Goal: Communication & Community: Ask a question

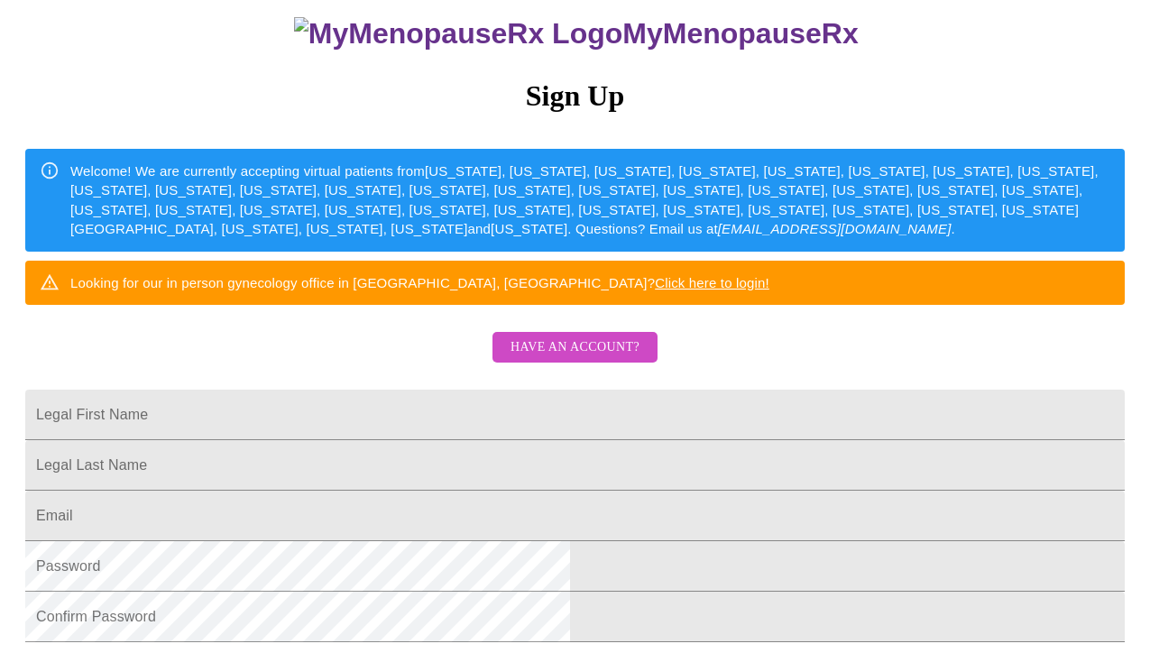
scroll to position [158, 0]
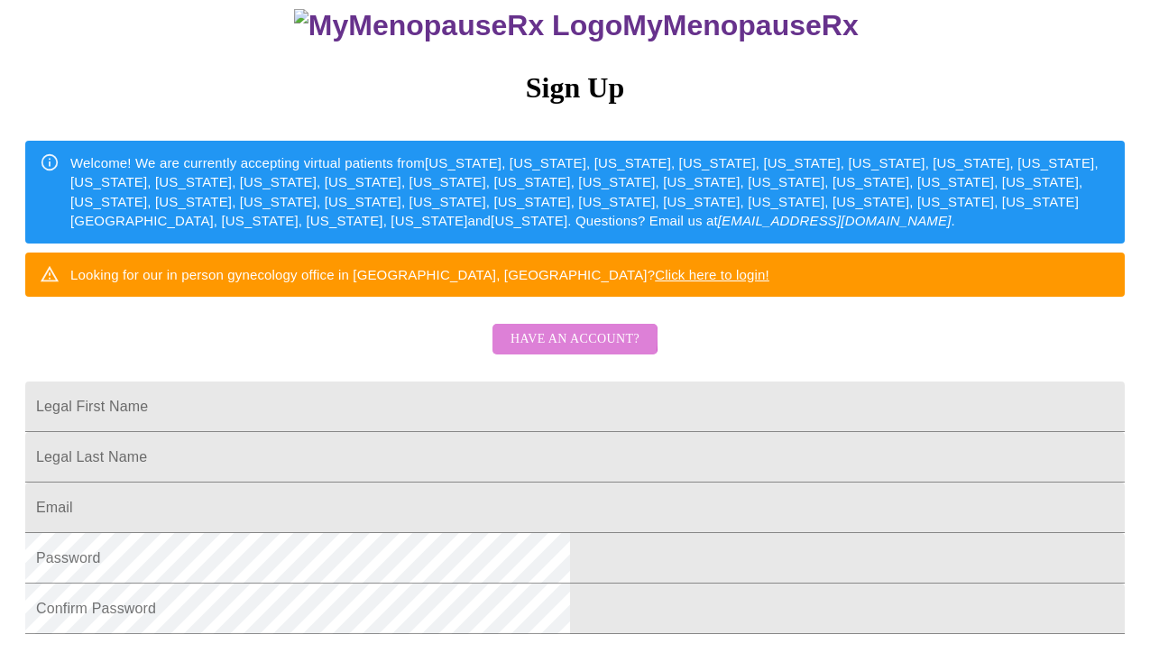
click at [531, 351] on span "Have an account?" at bounding box center [574, 339] width 129 height 23
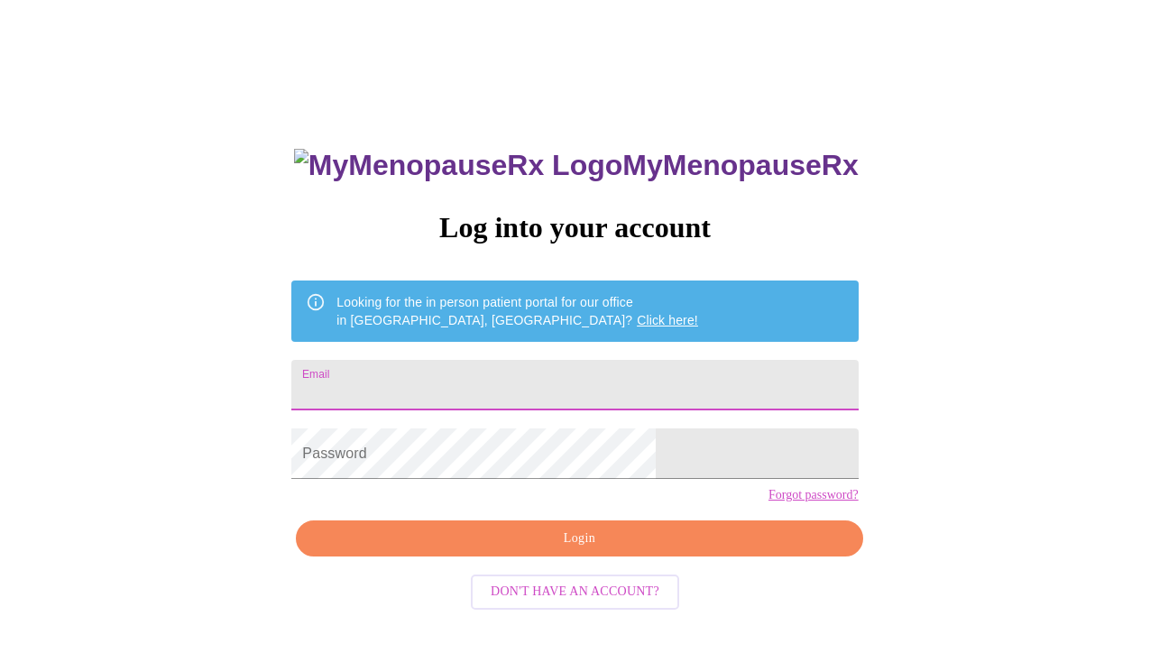
type input "[EMAIL_ADDRESS][DOMAIN_NAME]"
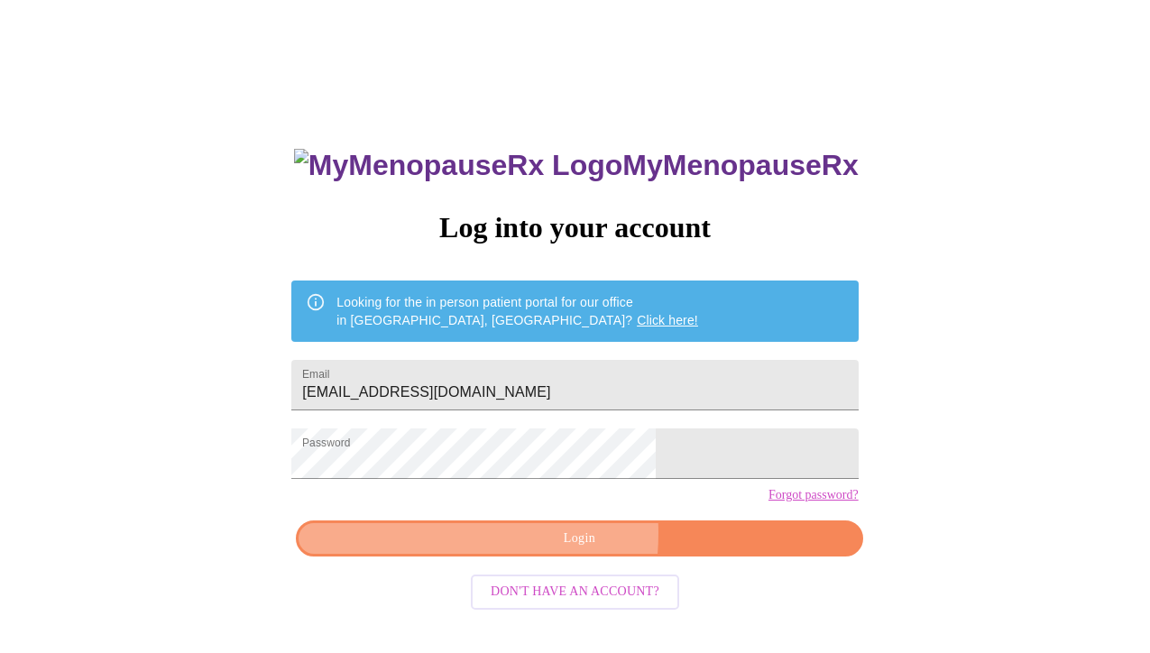
click at [512, 550] on span "Login" at bounding box center [578, 538] width 525 height 23
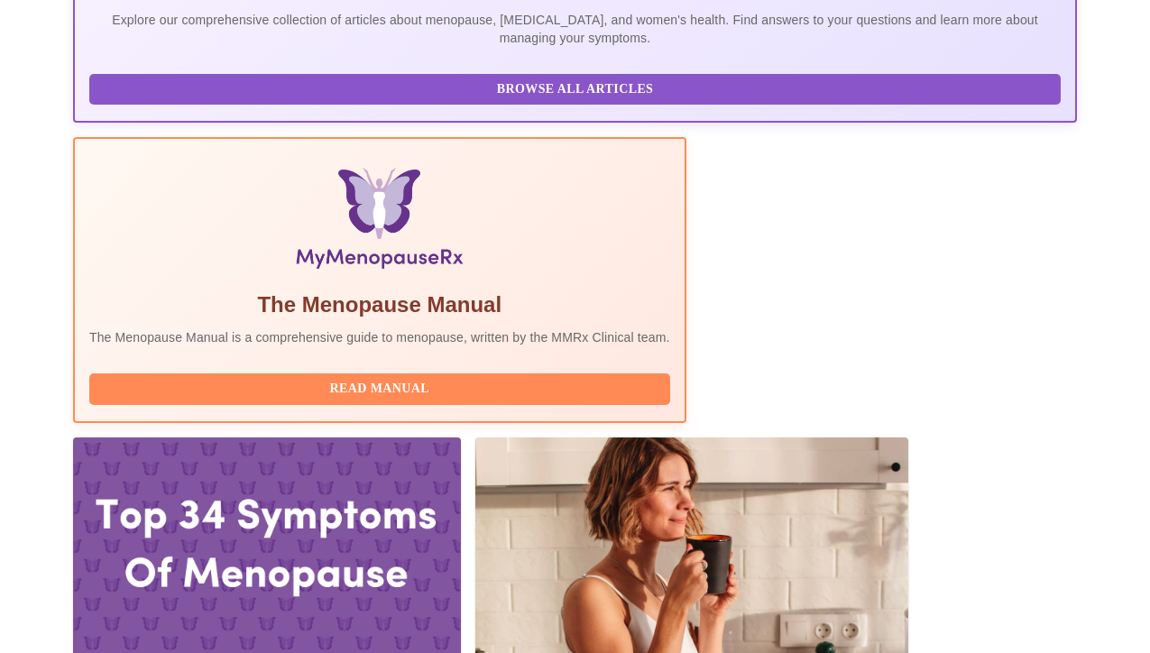
scroll to position [472, 0]
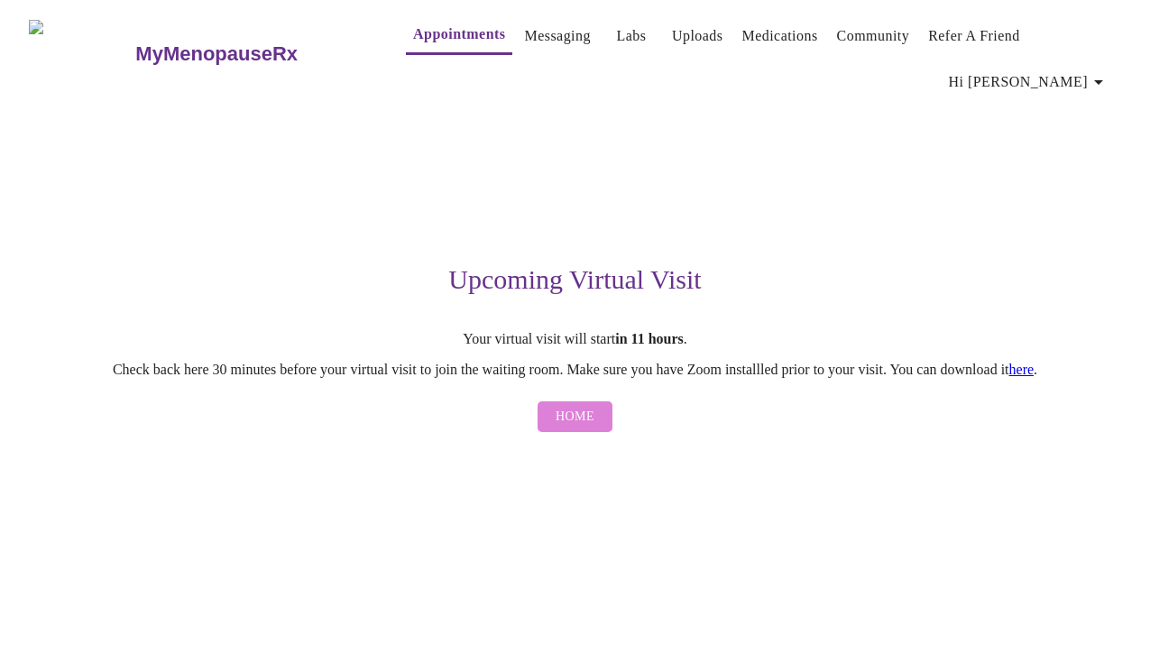
click at [585, 406] on span "Home" at bounding box center [574, 417] width 39 height 23
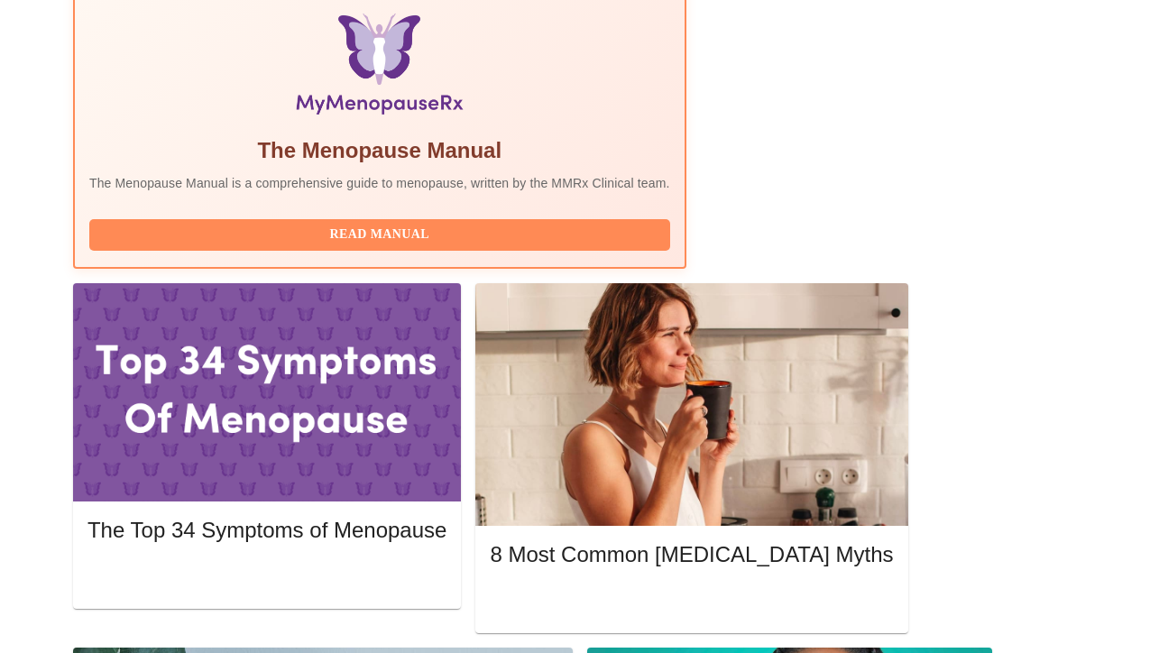
scroll to position [651, 0]
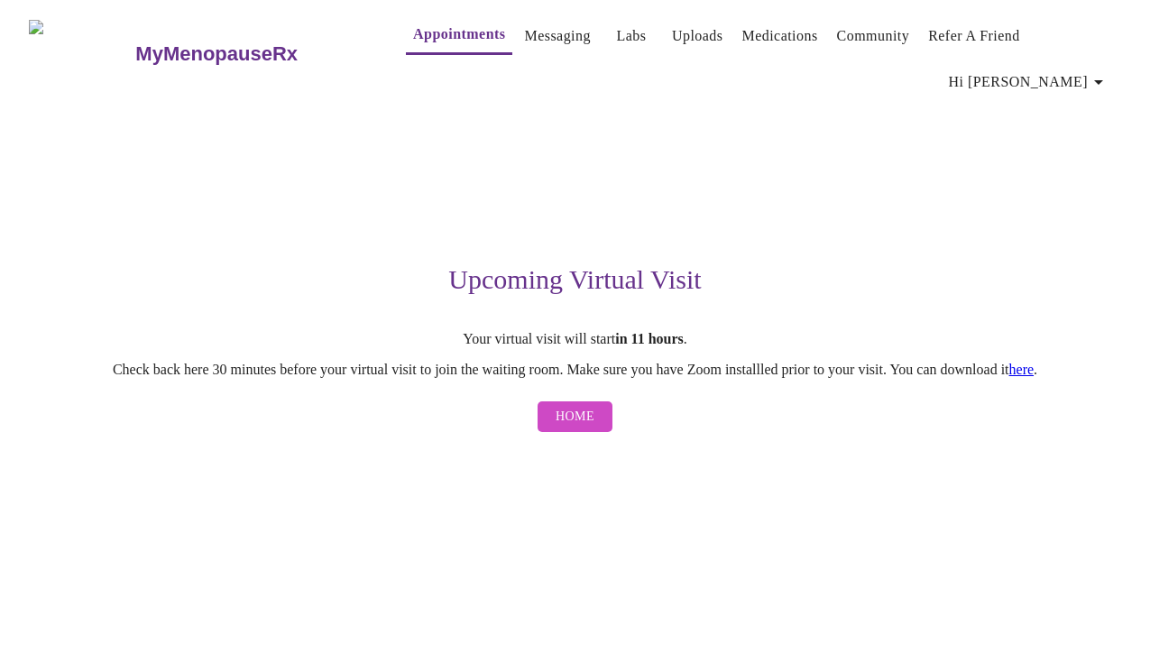
click at [1034, 362] on link "here" at bounding box center [1021, 369] width 25 height 15
click at [1075, 69] on span "Hi [PERSON_NAME]" at bounding box center [1029, 81] width 160 height 25
click at [464, 176] on div at bounding box center [575, 326] width 1150 height 653
click at [413, 38] on link "Appointments" at bounding box center [459, 34] width 92 height 25
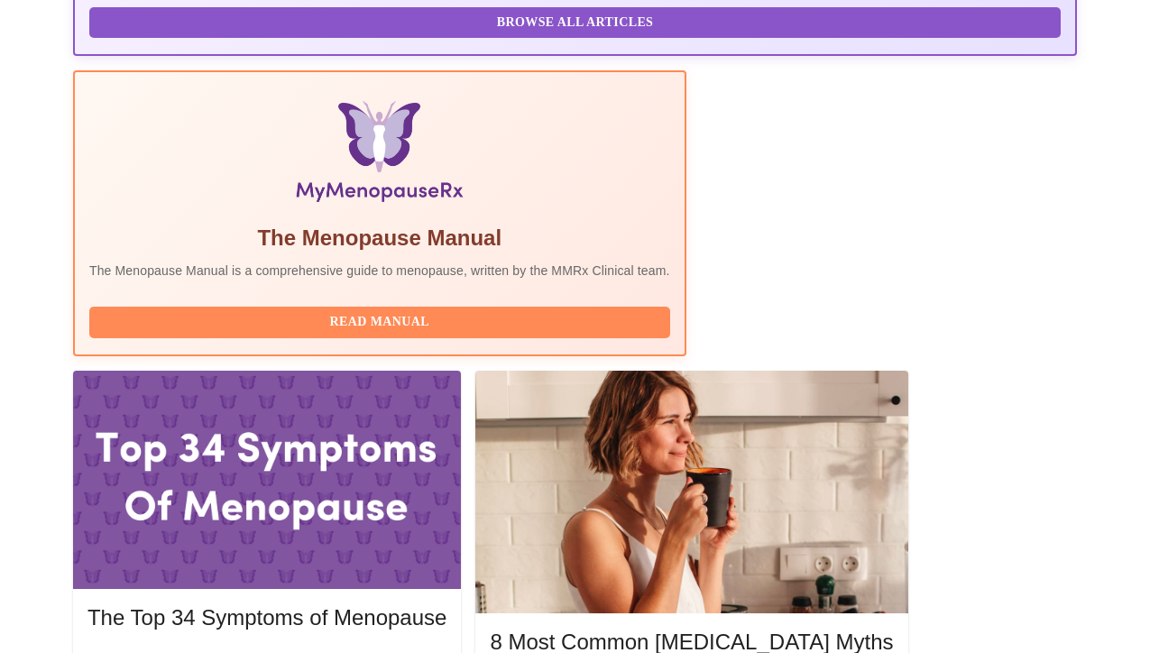
scroll to position [545, 0]
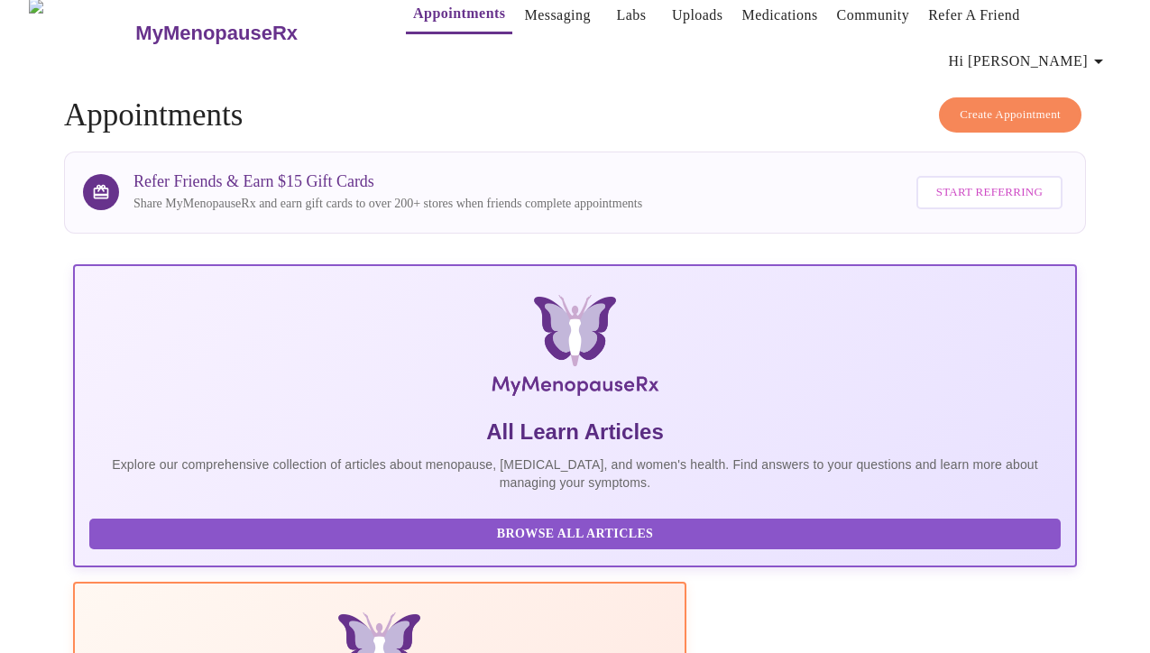
scroll to position [19, 0]
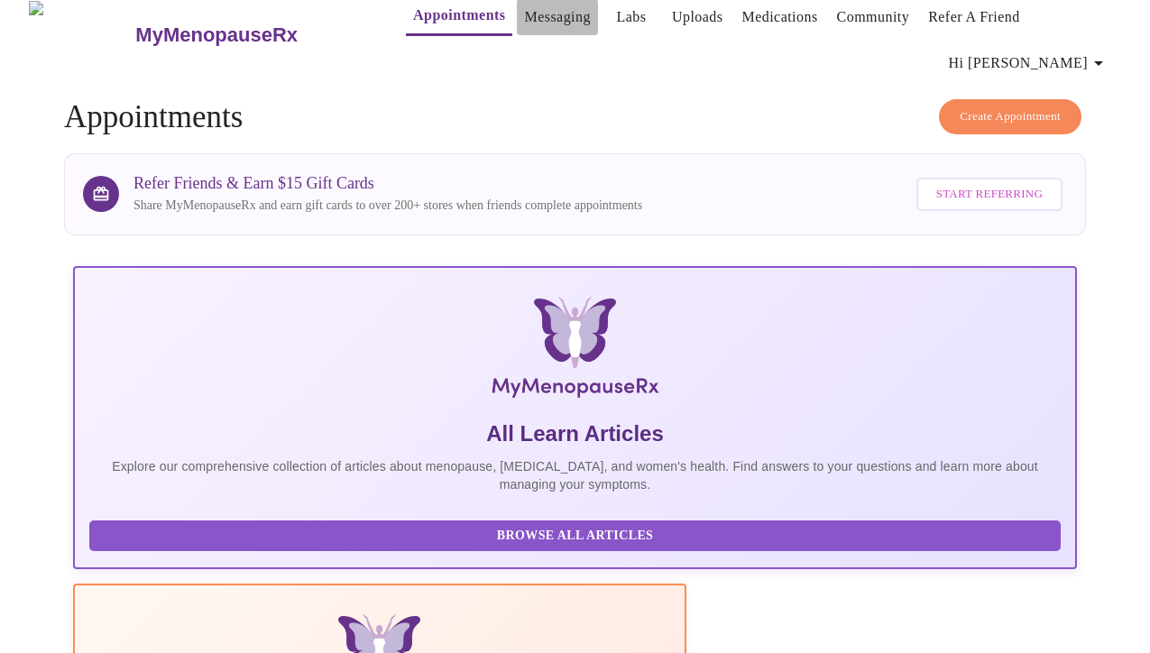
click at [524, 23] on link "Messaging" at bounding box center [557, 17] width 66 height 25
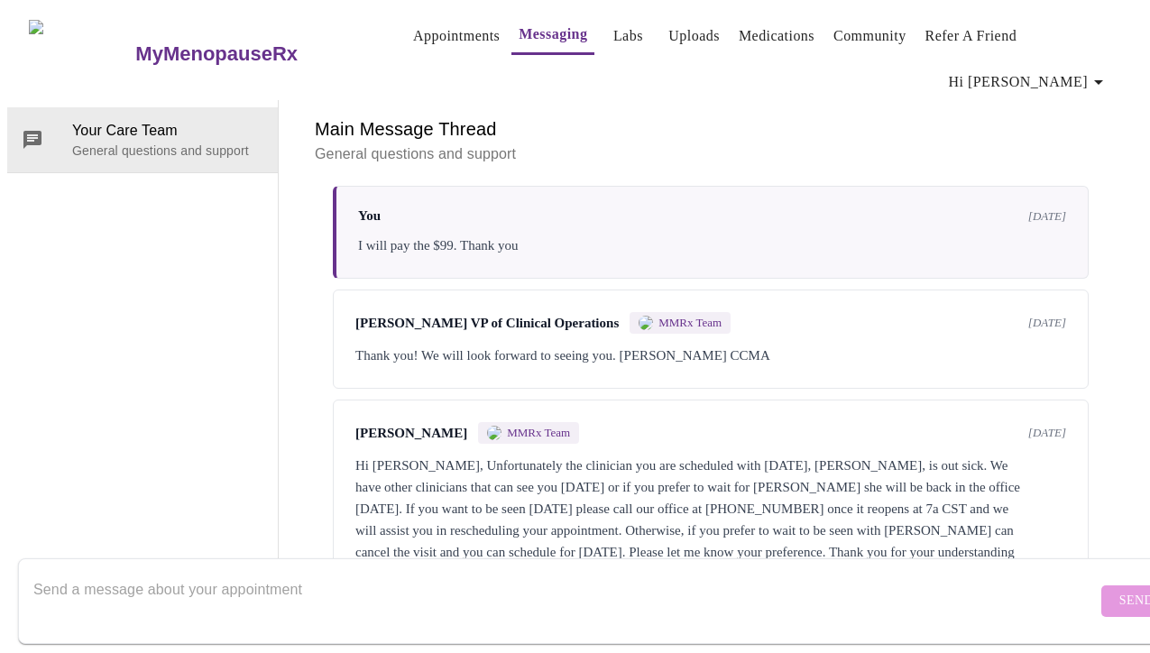
scroll to position [68, 0]
click at [79, 572] on textarea "Send a message about your appointment" at bounding box center [564, 601] width 1063 height 58
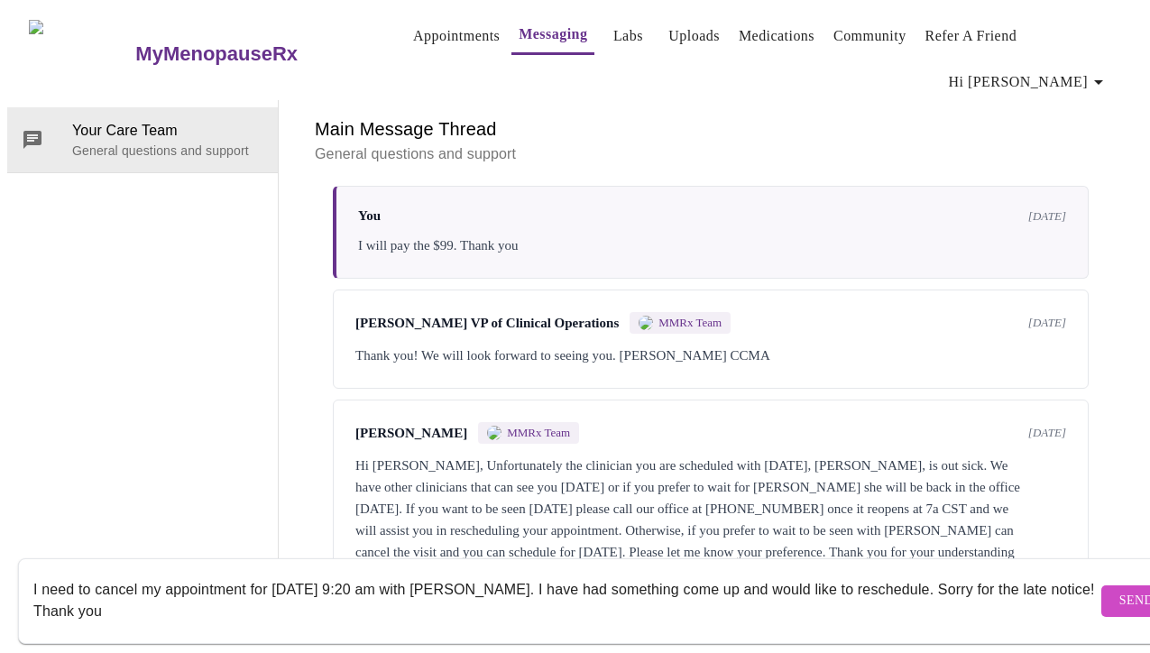
type textarea "I need to cancel my appointment for [DATE] 9:20 am with [PERSON_NAME]. I have h…"
click at [1119, 590] on span "Send" at bounding box center [1136, 601] width 34 height 23
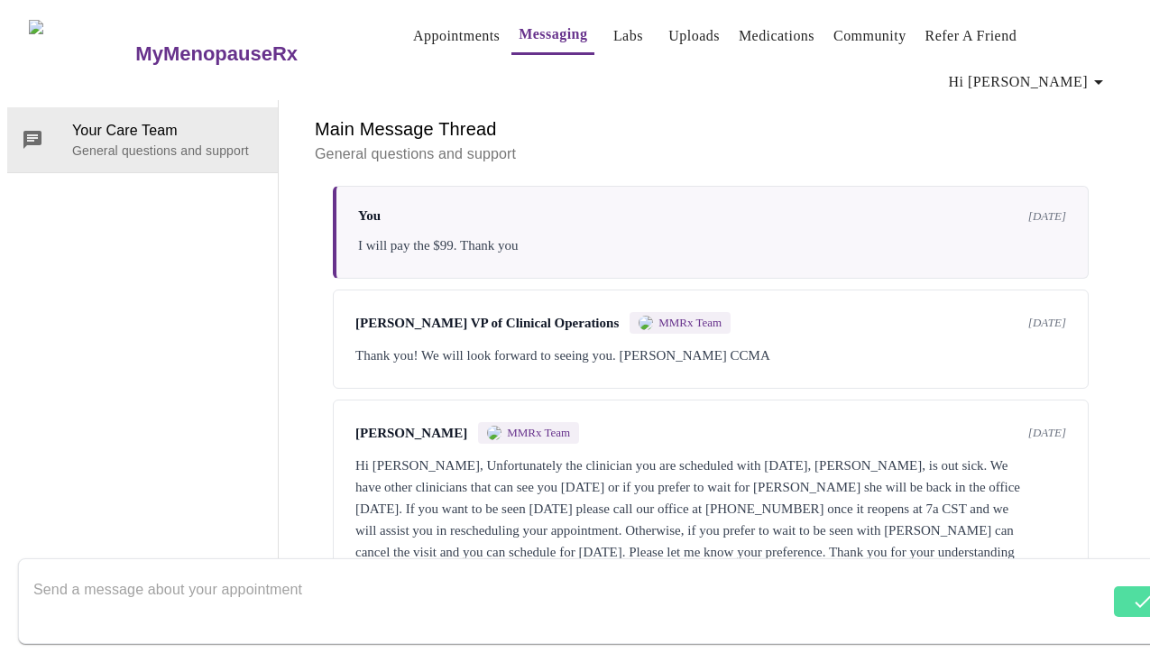
scroll to position [483, 0]
